Goal: Transaction & Acquisition: Purchase product/service

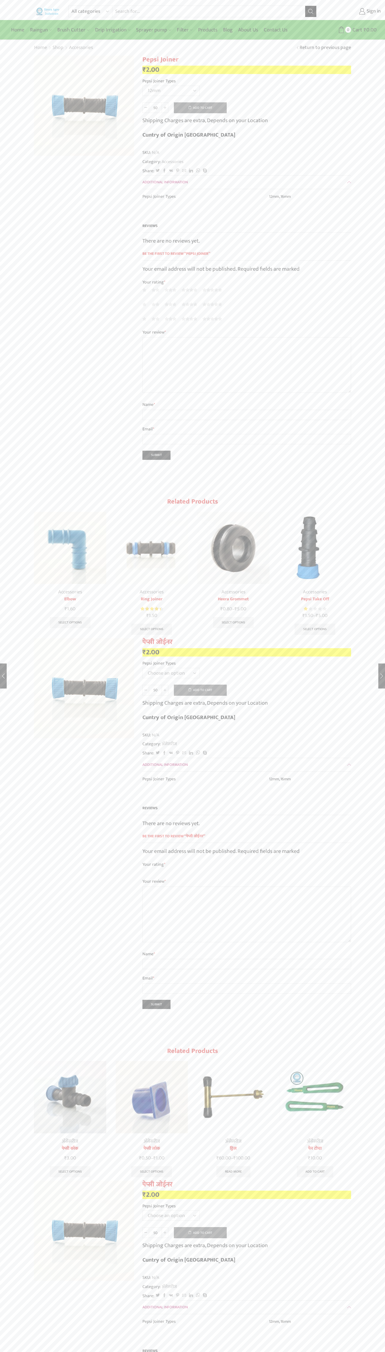
select select "12mm"
type input "1"
type input "Google Storebot"
click at [200, 108] on button "Add to cart" at bounding box center [200, 107] width 53 height 11
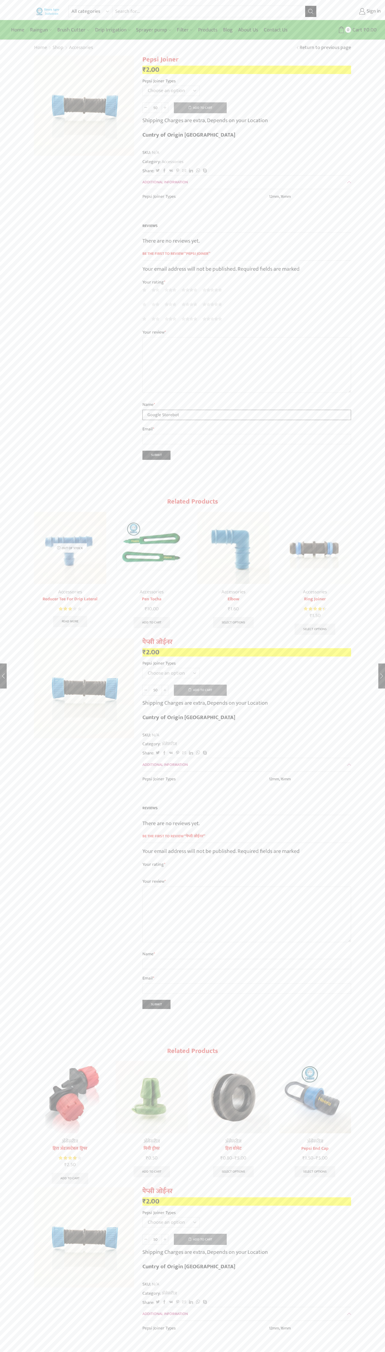
type input "Google Storebot"
click at [349, 30] on span "0" at bounding box center [348, 30] width 6 height 6
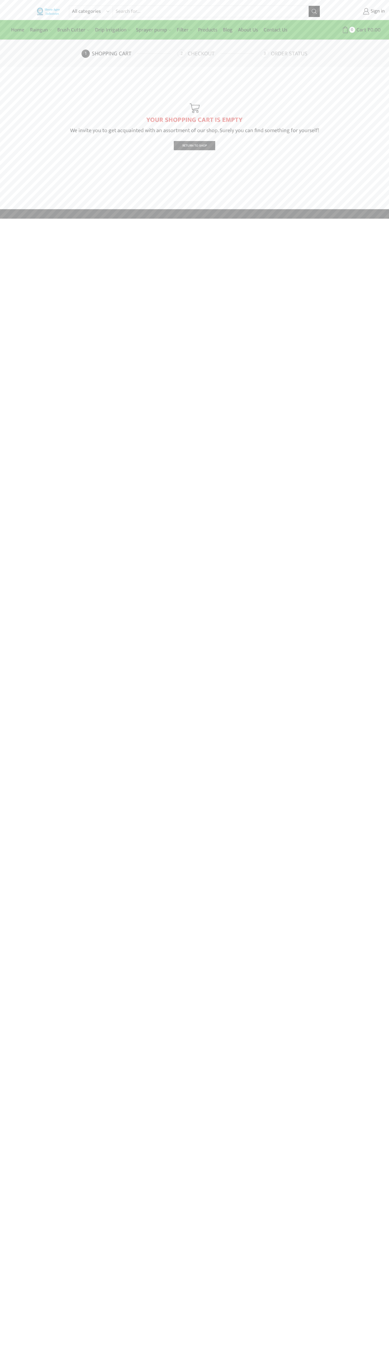
click at [218, 54] on link "Checkout" at bounding box center [219, 54] width 82 height 8
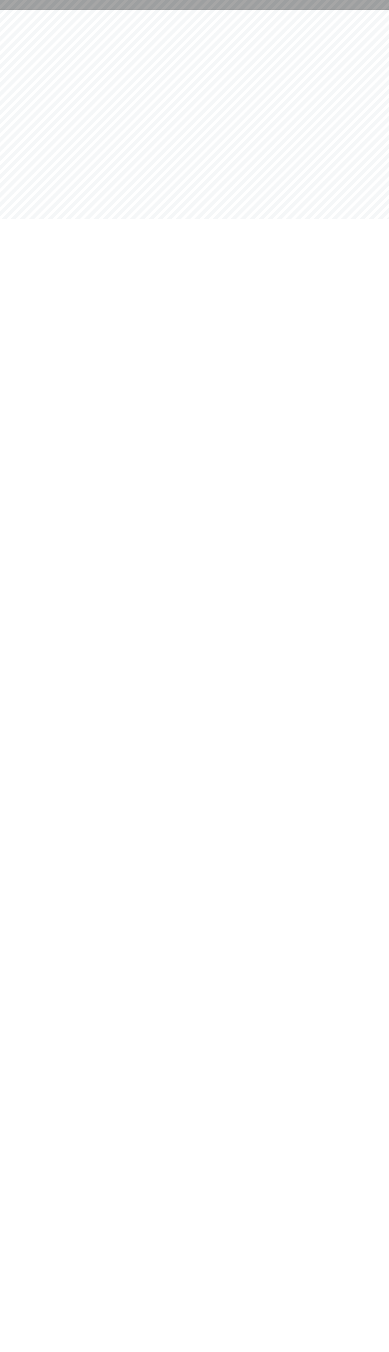
click at [9, 10] on html at bounding box center [194, 5] width 389 height 10
click at [381, 10] on html at bounding box center [194, 5] width 389 height 10
click at [8, 10] on html at bounding box center [194, 5] width 389 height 10
click at [21, 10] on html at bounding box center [194, 5] width 389 height 10
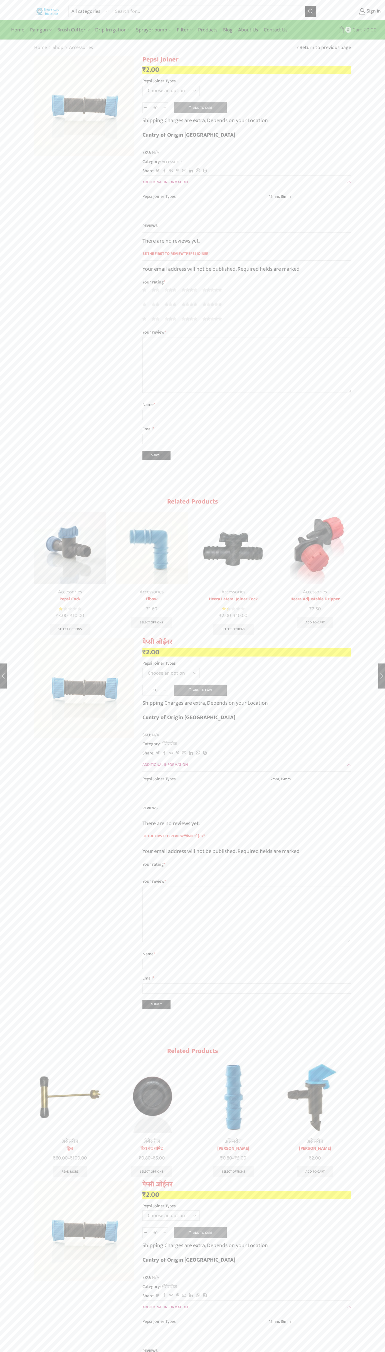
click at [357, 30] on span "Cart" at bounding box center [356, 30] width 11 height 8
